Goal: Transaction & Acquisition: Purchase product/service

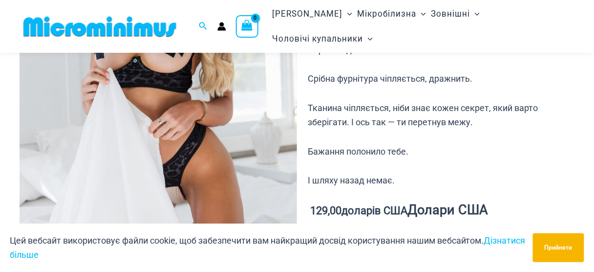
scroll to position [226, 0]
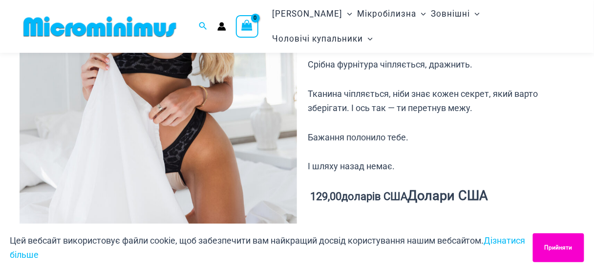
click at [565, 251] on font "Прийняти" at bounding box center [559, 247] width 28 height 7
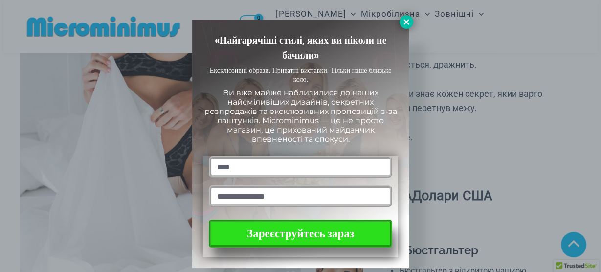
click at [406, 22] on icon at bounding box center [406, 22] width 9 height 9
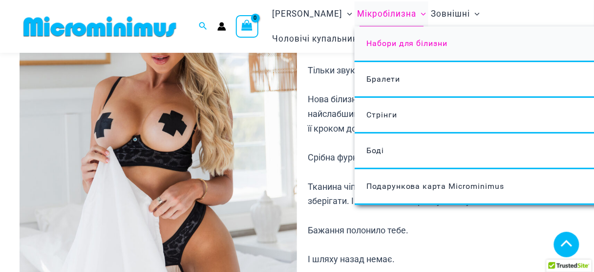
scroll to position [109, 0]
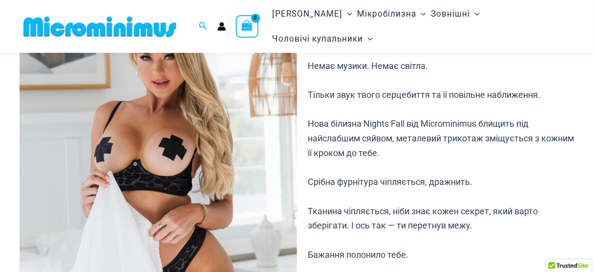
drag, startPoint x: 325, startPoint y: 95, endPoint x: 437, endPoint y: 150, distance: 124.8
click at [437, 150] on p "Немає музики. Немає світла. Тільки звук твого серцебиття та її повільне наближе…" at bounding box center [441, 175] width 266 height 232
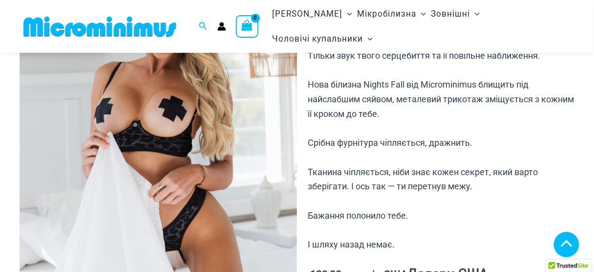
scroll to position [187, 0]
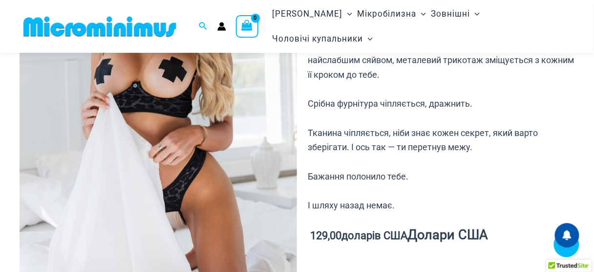
drag, startPoint x: 386, startPoint y: 103, endPoint x: 475, endPoint y: 143, distance: 97.4
click at [475, 143] on p "Немає музики. Немає світла. Тільки звук твого серцебиття та її повільне наближе…" at bounding box center [441, 96] width 266 height 232
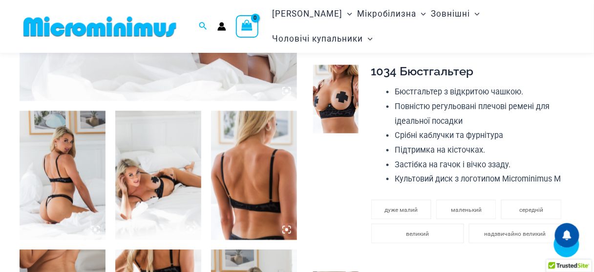
scroll to position [421, 0]
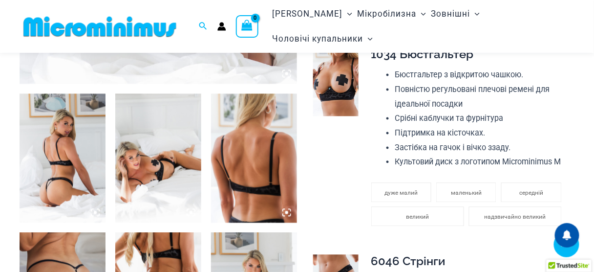
click at [44, 162] on img at bounding box center [63, 158] width 86 height 129
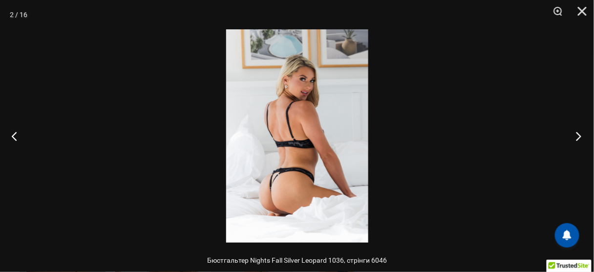
click at [580, 134] on button "Далі" at bounding box center [576, 135] width 37 height 49
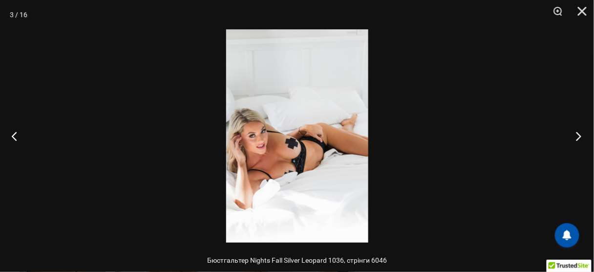
click at [580, 134] on button "Далі" at bounding box center [576, 135] width 37 height 49
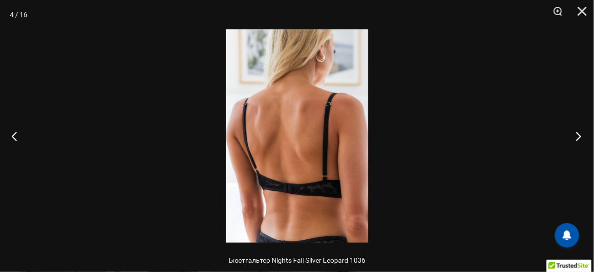
click at [580, 134] on button "Далі" at bounding box center [576, 135] width 37 height 49
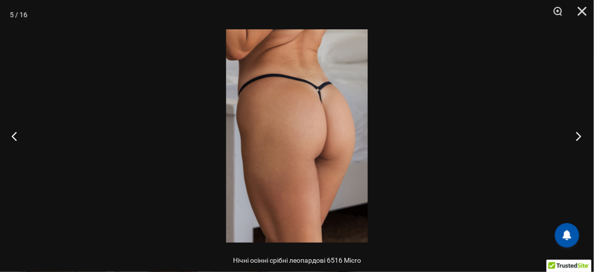
click at [580, 134] on button "Далі" at bounding box center [576, 135] width 37 height 49
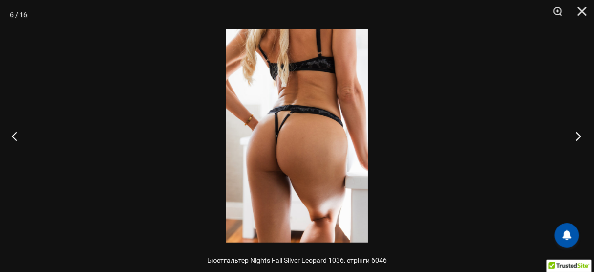
click at [580, 134] on button "Далі" at bounding box center [576, 135] width 37 height 49
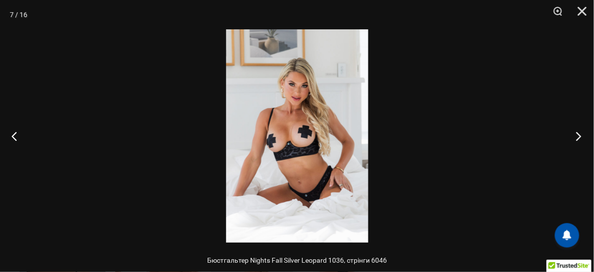
click at [580, 134] on button "Далі" at bounding box center [576, 135] width 37 height 49
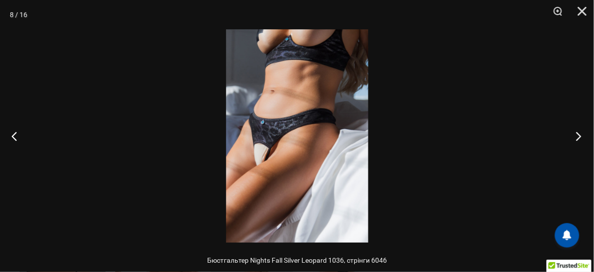
click at [580, 134] on button "Далі" at bounding box center [576, 135] width 37 height 49
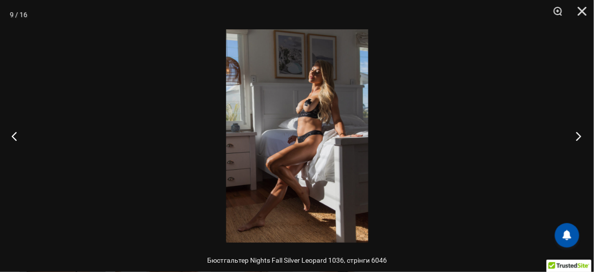
click at [580, 134] on button "Далі" at bounding box center [576, 135] width 37 height 49
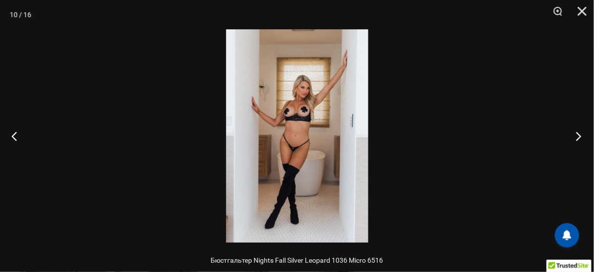
click at [580, 133] on button "Далі" at bounding box center [576, 135] width 37 height 49
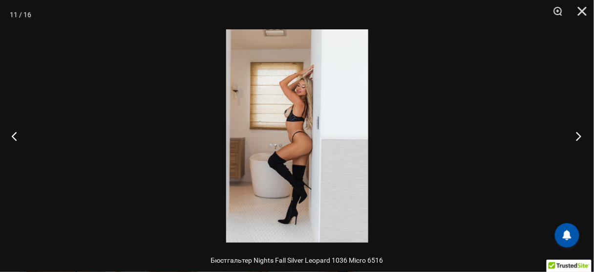
click at [580, 133] on button "Далі" at bounding box center [576, 135] width 37 height 49
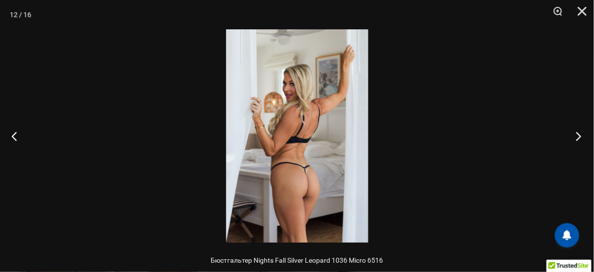
click at [580, 133] on button "Далі" at bounding box center [576, 135] width 37 height 49
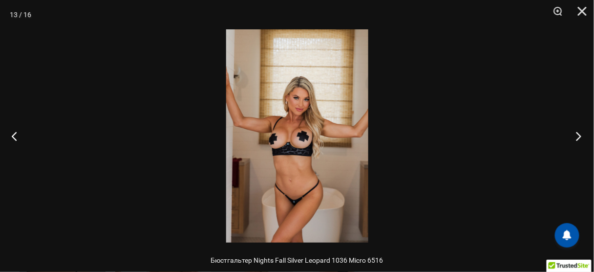
click at [580, 133] on button "Далі" at bounding box center [576, 135] width 37 height 49
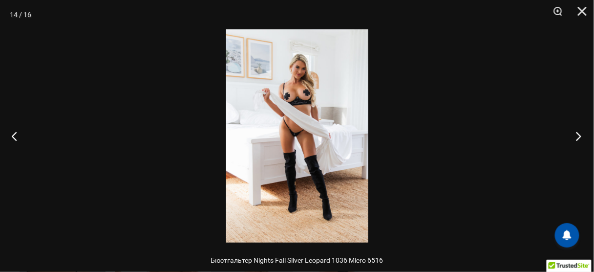
click at [580, 133] on button "Далі" at bounding box center [576, 135] width 37 height 49
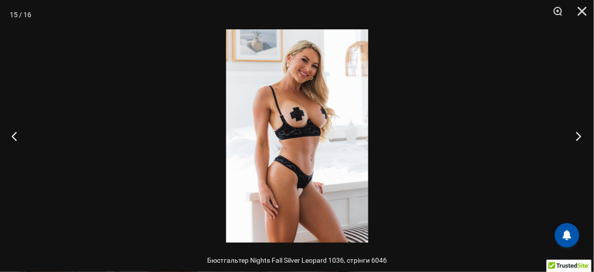
click at [580, 133] on button "Далі" at bounding box center [576, 135] width 37 height 49
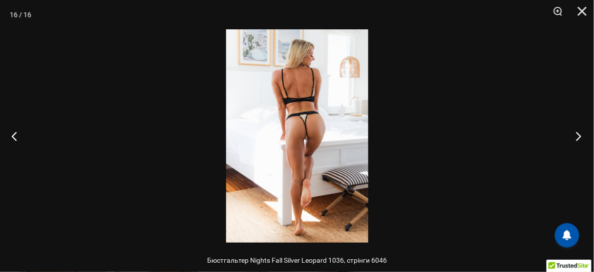
click at [580, 133] on button "Далі" at bounding box center [576, 135] width 37 height 49
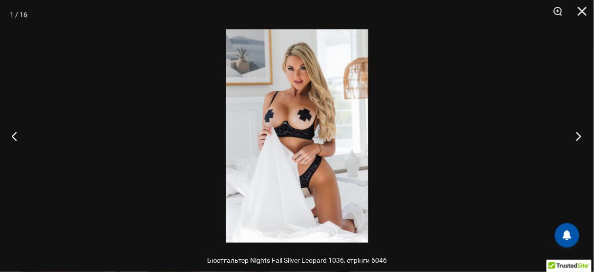
click at [580, 133] on button "Далі" at bounding box center [576, 135] width 37 height 49
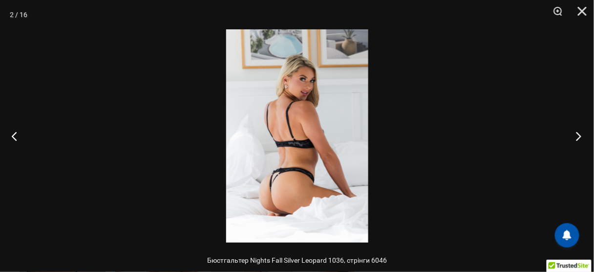
click at [580, 133] on button "Далі" at bounding box center [576, 135] width 37 height 49
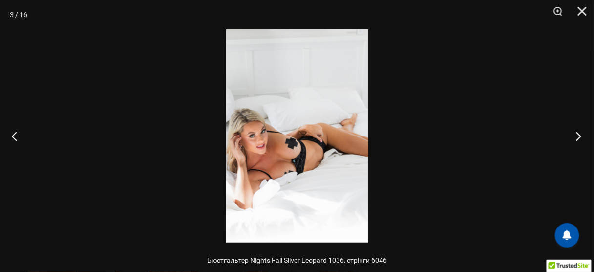
click at [580, 133] on button "Далі" at bounding box center [576, 135] width 37 height 49
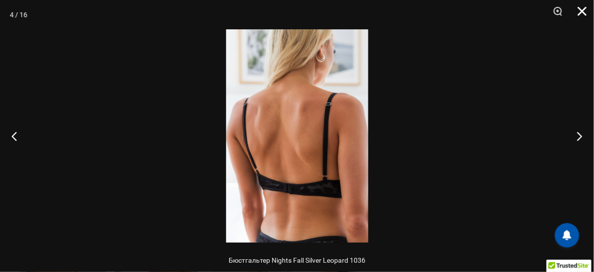
click at [577, 9] on button "Закрити" at bounding box center [579, 14] width 24 height 29
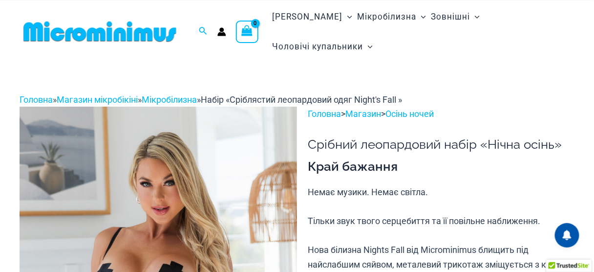
scroll to position [0, 0]
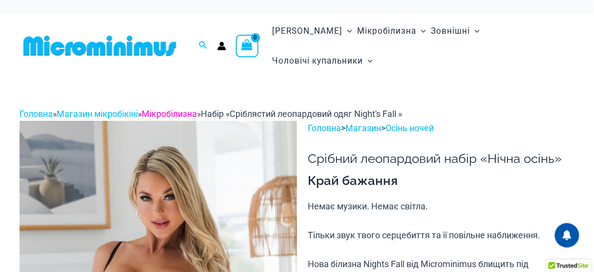
click at [185, 109] on font "Мікробілизна" at bounding box center [169, 114] width 55 height 10
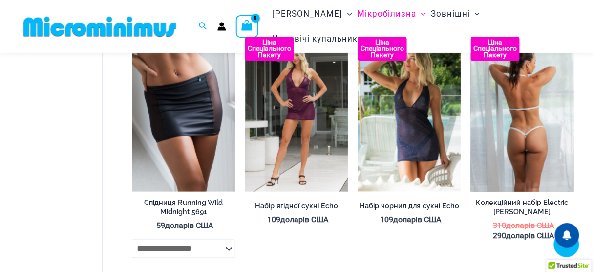
scroll to position [1243, 0]
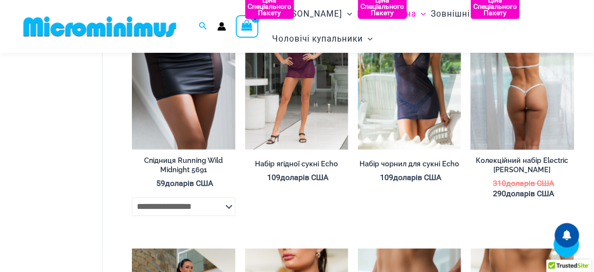
click at [507, 163] on font "Колекційний набір Electric [PERSON_NAME]" at bounding box center [523, 165] width 92 height 18
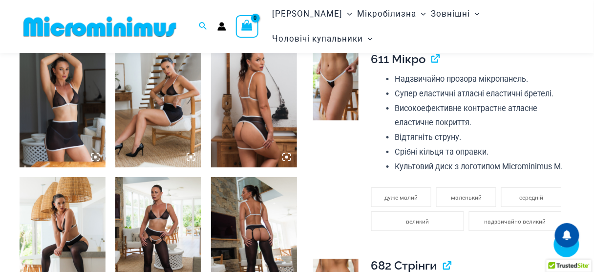
scroll to position [774, 0]
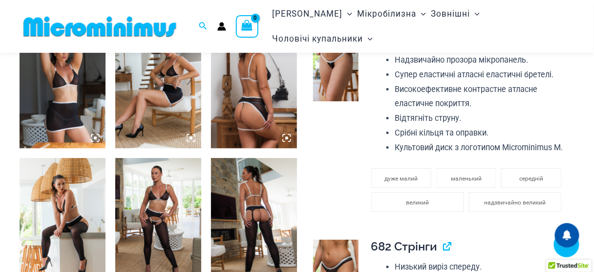
click at [256, 218] on img at bounding box center [254, 222] width 86 height 129
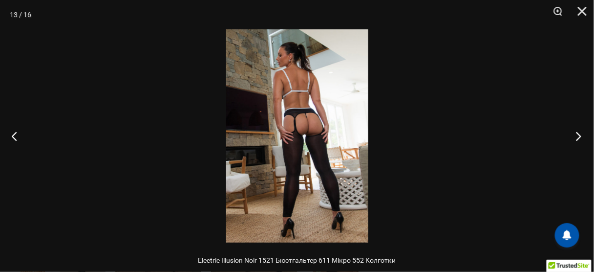
click at [579, 136] on button "Далі" at bounding box center [576, 135] width 37 height 49
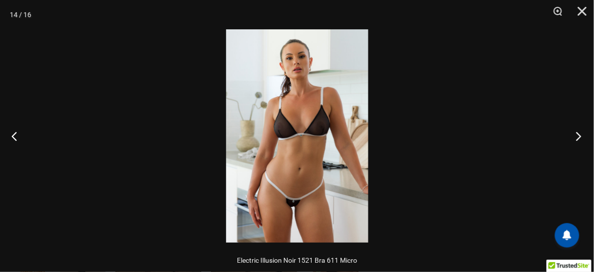
click at [579, 136] on button "Далі" at bounding box center [576, 135] width 37 height 49
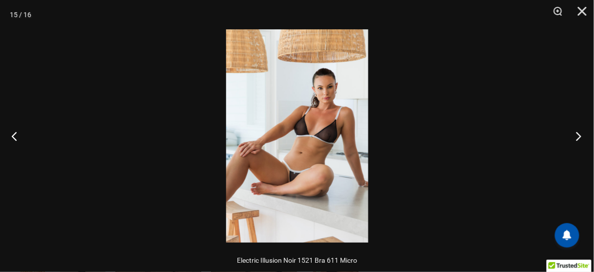
click at [579, 136] on button "Далі" at bounding box center [576, 135] width 37 height 49
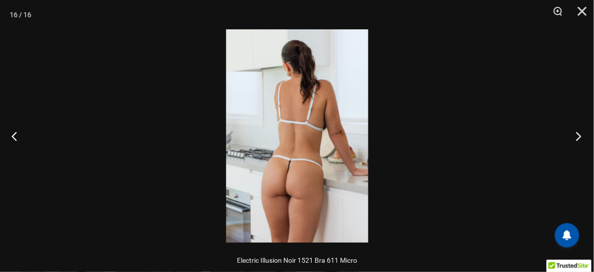
click at [579, 136] on button "Далі" at bounding box center [576, 135] width 37 height 49
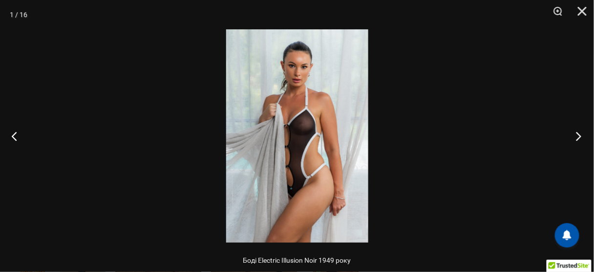
click at [579, 136] on button "Далі" at bounding box center [576, 135] width 37 height 49
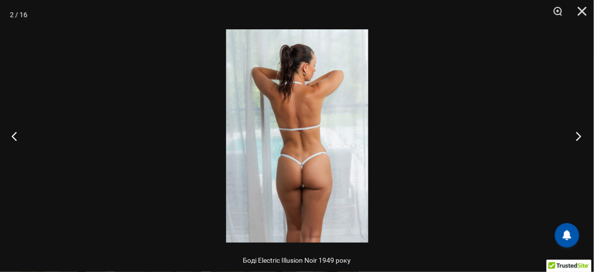
click at [579, 136] on button "Далі" at bounding box center [576, 135] width 37 height 49
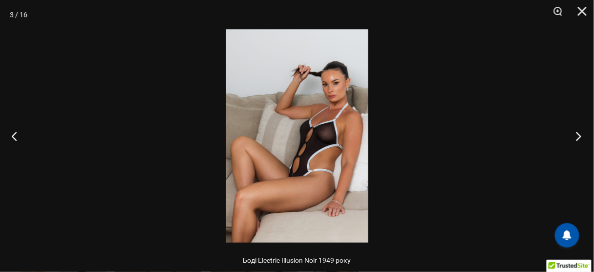
click at [579, 136] on button "Далі" at bounding box center [576, 135] width 37 height 49
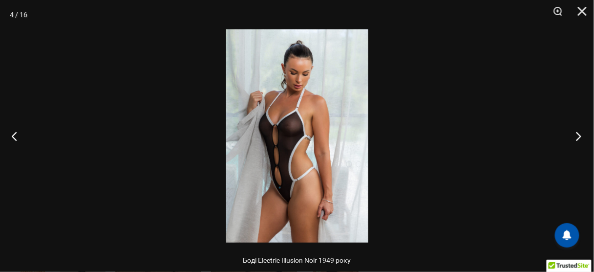
click at [579, 136] on button "Далі" at bounding box center [576, 135] width 37 height 49
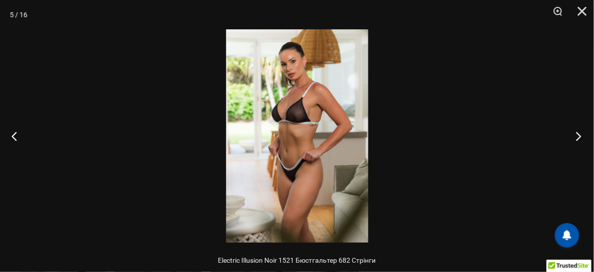
click at [579, 136] on button "Далі" at bounding box center [576, 135] width 37 height 49
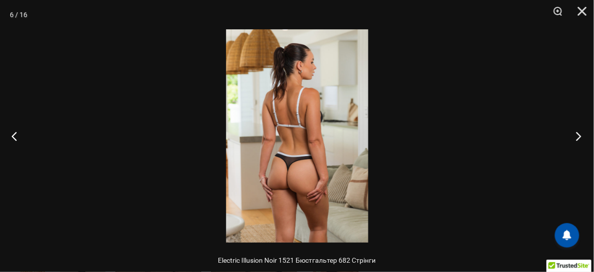
click at [579, 136] on button "Далі" at bounding box center [576, 135] width 37 height 49
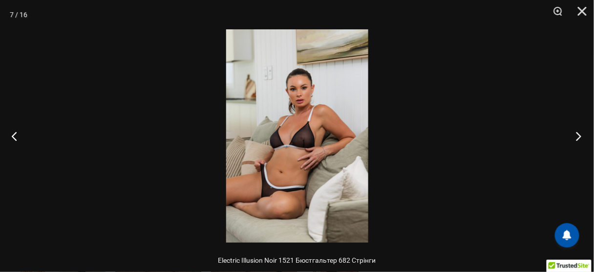
click at [579, 136] on button "Далі" at bounding box center [576, 135] width 37 height 49
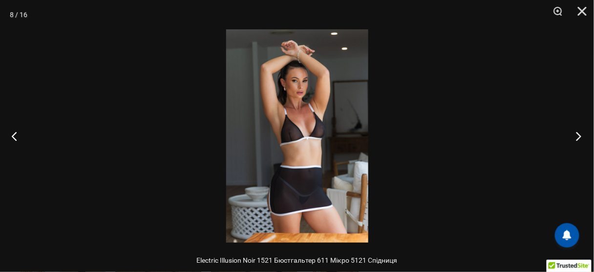
click at [579, 136] on button "Далі" at bounding box center [576, 135] width 37 height 49
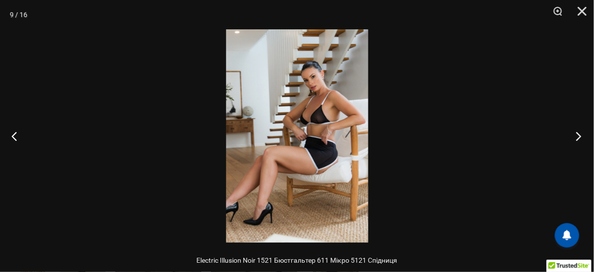
click at [579, 136] on button "Далі" at bounding box center [576, 135] width 37 height 49
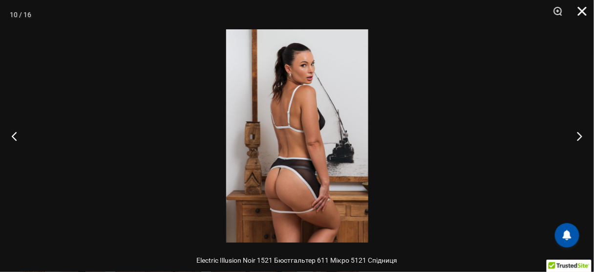
click at [585, 14] on button "Закрити" at bounding box center [579, 14] width 24 height 29
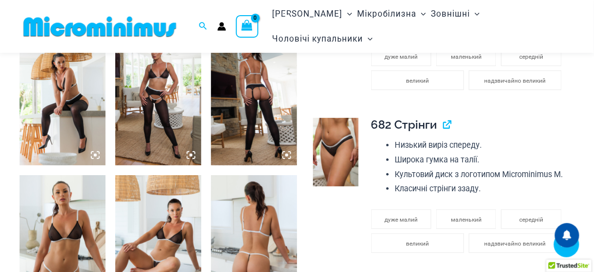
scroll to position [930, 0]
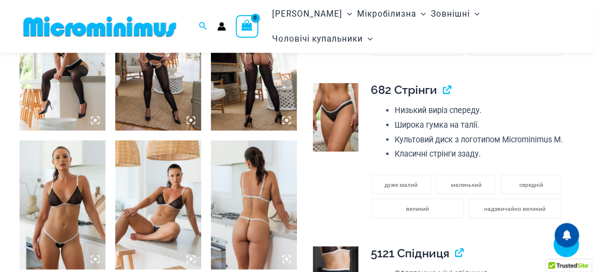
click at [156, 71] on img at bounding box center [158, 65] width 86 height 129
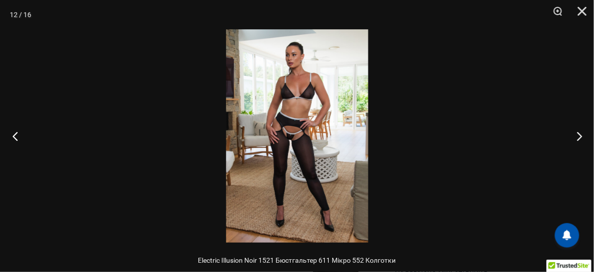
click at [14, 133] on button "Попередній" at bounding box center [18, 135] width 37 height 49
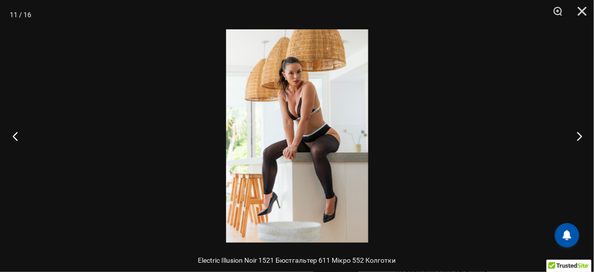
click at [14, 134] on button "Попередній" at bounding box center [18, 135] width 37 height 49
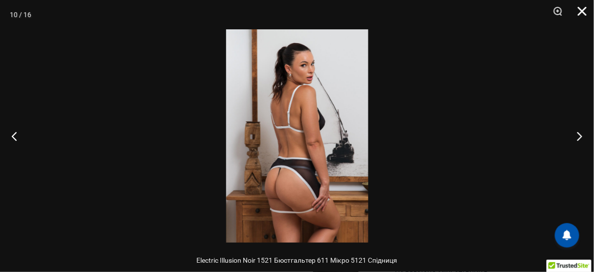
click at [584, 10] on button "Закрити" at bounding box center [579, 14] width 24 height 29
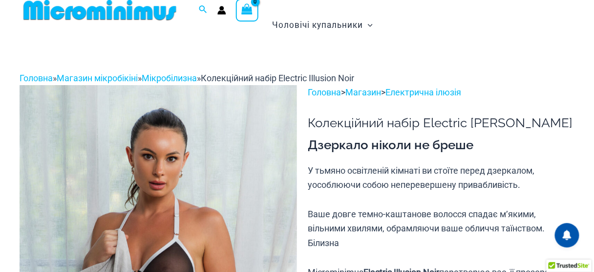
scroll to position [0, 0]
